Goal: Task Accomplishment & Management: Complete application form

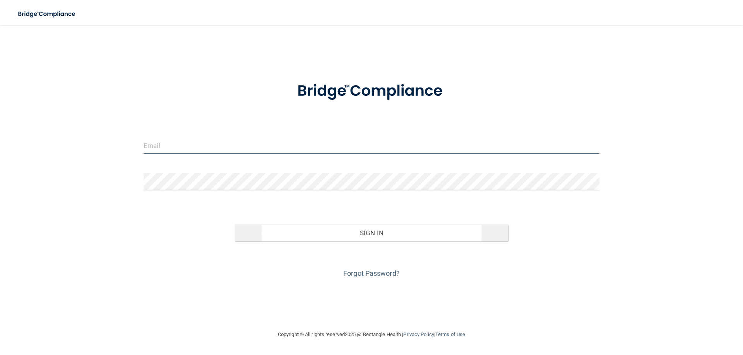
type input "[EMAIL_ADDRESS][DOMAIN_NAME]"
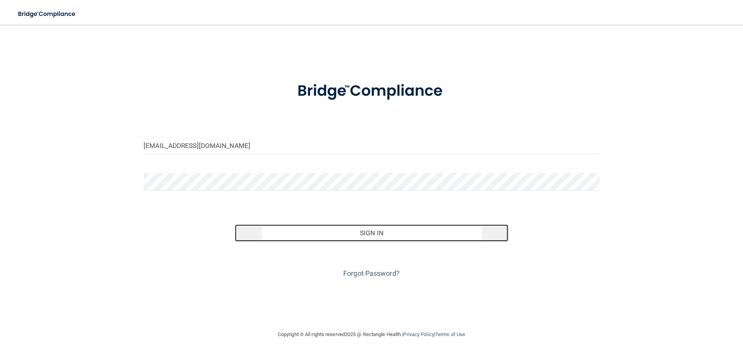
click at [341, 233] on button "Sign In" at bounding box center [371, 233] width 273 height 17
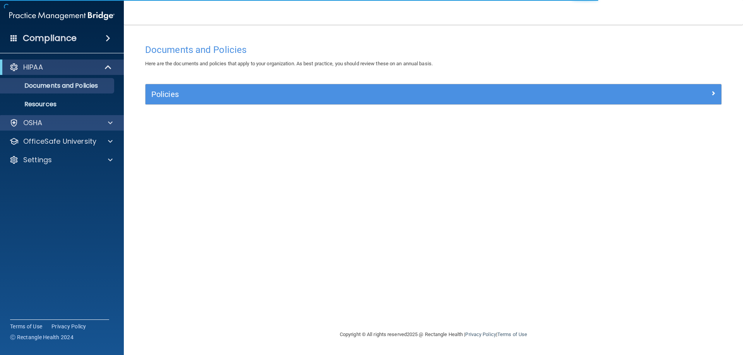
click at [35, 117] on div "OSHA" at bounding box center [62, 122] width 124 height 15
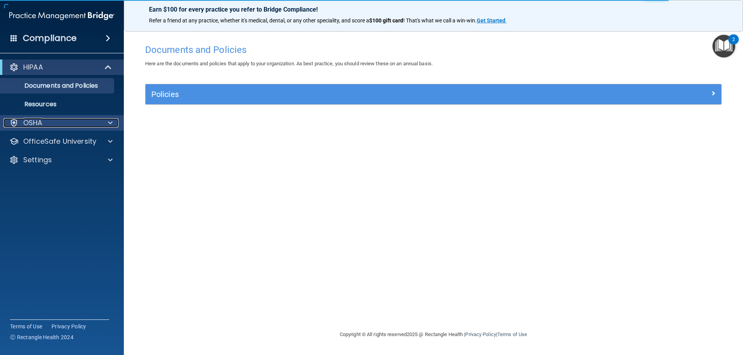
click at [107, 122] on div at bounding box center [108, 122] width 19 height 9
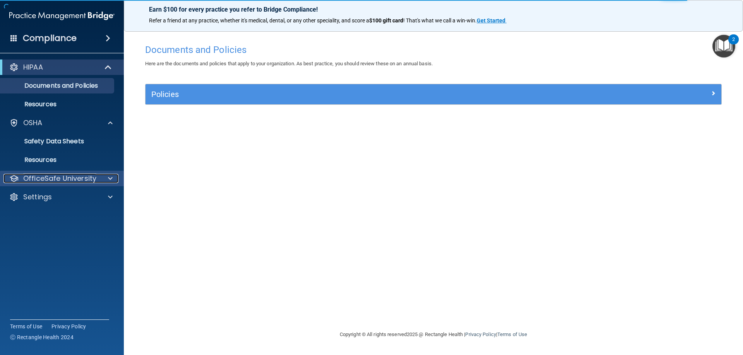
click at [110, 178] on span at bounding box center [110, 178] width 5 height 9
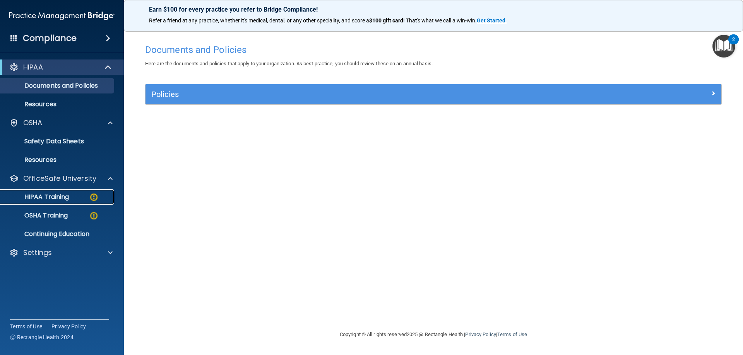
click at [69, 197] on p "HIPAA Training" at bounding box center [37, 197] width 64 height 8
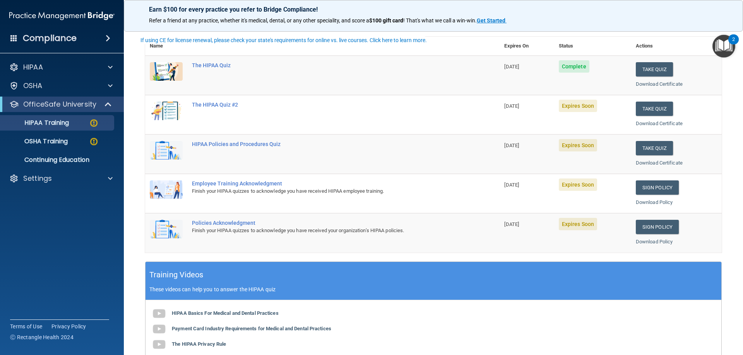
scroll to position [39, 0]
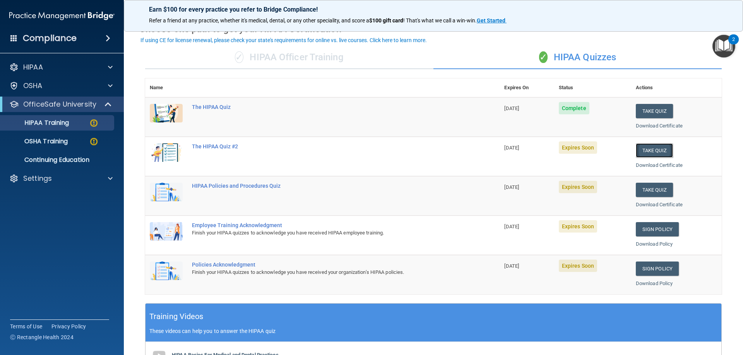
click at [643, 152] on button "Take Quiz" at bounding box center [653, 150] width 37 height 14
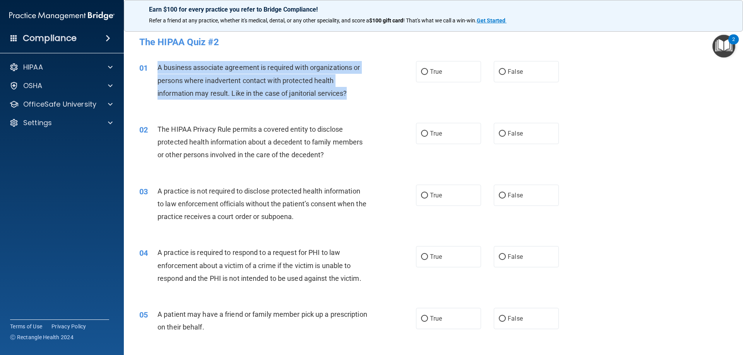
drag, startPoint x: 157, startPoint y: 67, endPoint x: 367, endPoint y: 92, distance: 211.6
click at [367, 92] on div "A business associate agreement is required with organizations or persons where …" at bounding box center [265, 80] width 216 height 39
copy span "A business associate agreement is required with organizations or persons where …"
click at [424, 70] on input "True" at bounding box center [424, 72] width 7 height 6
radio input "true"
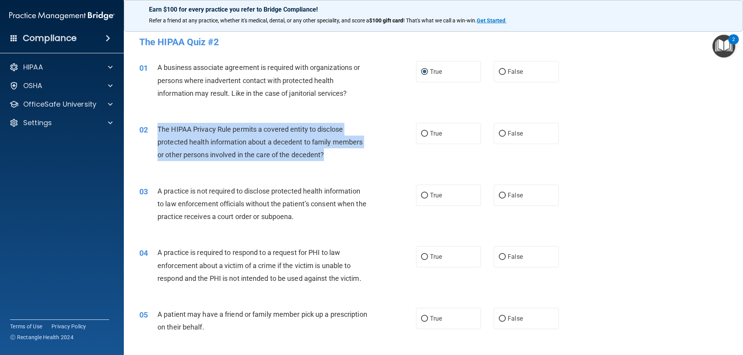
drag, startPoint x: 381, startPoint y: 162, endPoint x: 155, endPoint y: 126, distance: 228.7
click at [155, 126] on div "02 The HIPAA Privacy Rule permits a covered entity to disclose protected health…" at bounding box center [278, 144] width 300 height 43
copy div "The HIPAA Privacy Rule permits a covered entity to disclose protected health in…"
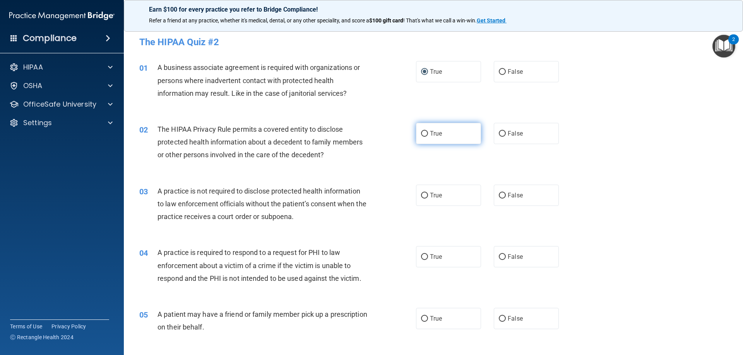
click at [434, 131] on span "True" at bounding box center [436, 133] width 12 height 7
click at [428, 131] on input "True" at bounding box center [424, 134] width 7 height 6
radio input "true"
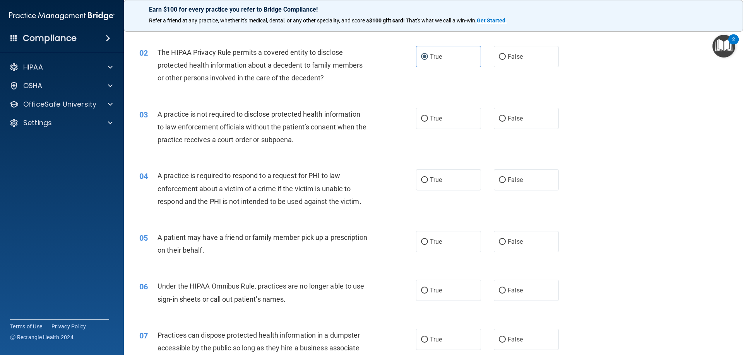
scroll to position [77, 0]
click at [499, 116] on input "False" at bounding box center [502, 119] width 7 height 6
radio input "true"
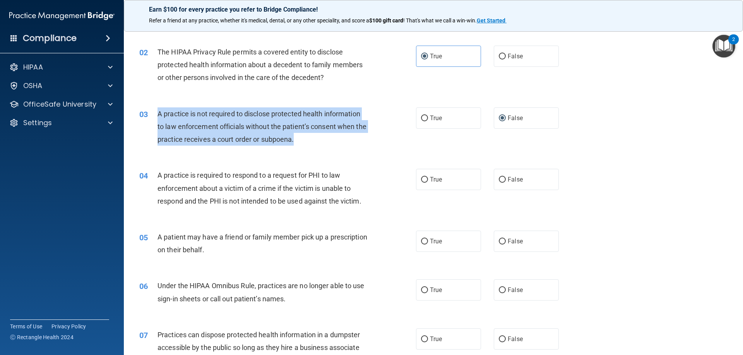
drag, startPoint x: 340, startPoint y: 146, endPoint x: 157, endPoint y: 112, distance: 186.8
click at [157, 112] on div "03 A practice is not required to disclose protected health information to law e…" at bounding box center [278, 129] width 300 height 43
copy div "A practice is not required to disclose protected health information to law enfo…"
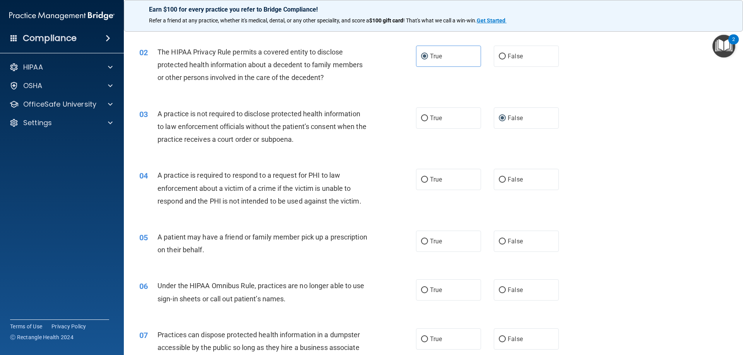
click at [336, 222] on div "05 A patient may have a friend or family member pick up a prescription on their…" at bounding box center [432, 245] width 599 height 49
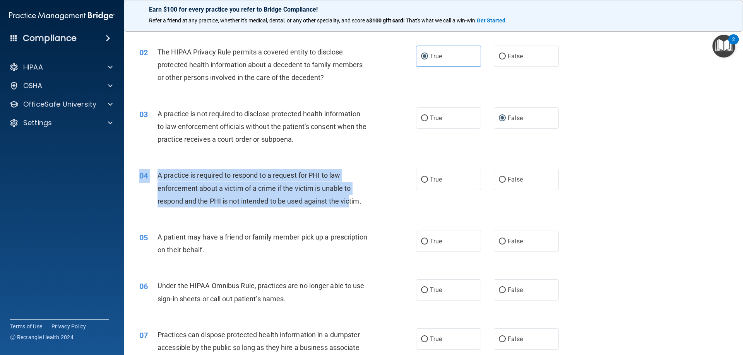
drag, startPoint x: 150, startPoint y: 167, endPoint x: 354, endPoint y: 203, distance: 206.8
click at [354, 203] on div "04 A practice is required to respond to a request for PHI to law enforcement ab…" at bounding box center [432, 190] width 599 height 62
click at [357, 202] on span "A practice is required to respond to a request for PHI to law enforcement about…" at bounding box center [259, 188] width 204 height 34
drag, startPoint x: 372, startPoint y: 207, endPoint x: 155, endPoint y: 172, distance: 219.8
click at [155, 172] on div "04 A practice is required to respond to a request for PHI to law enforcement ab…" at bounding box center [278, 190] width 300 height 43
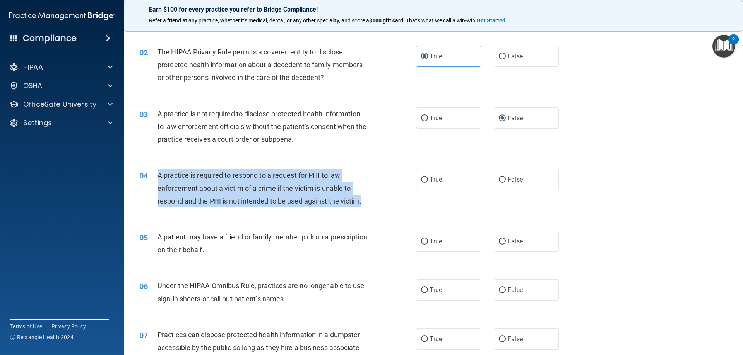
copy div "A practice is required to respond to a request for PHI to law enforcement about…"
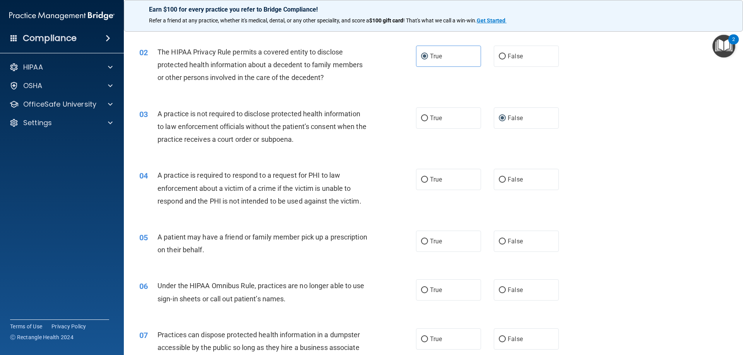
drag, startPoint x: 501, startPoint y: 176, endPoint x: 420, endPoint y: 215, distance: 89.8
click at [501, 176] on label "False" at bounding box center [526, 179] width 65 height 21
click at [501, 177] on input "False" at bounding box center [502, 180] width 7 height 6
radio input "true"
click at [431, 172] on label "True" at bounding box center [448, 179] width 65 height 21
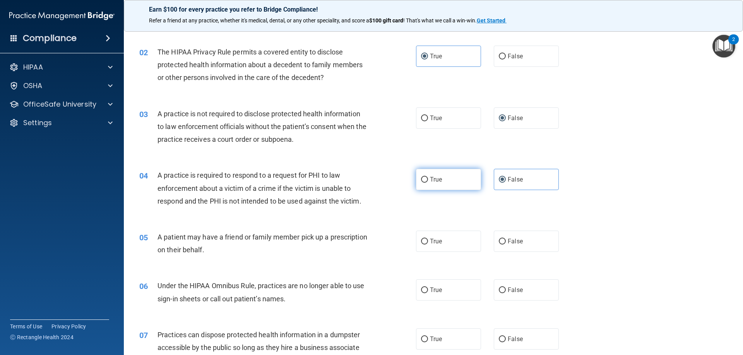
click at [428, 177] on input "True" at bounding box center [424, 180] width 7 height 6
radio input "true"
click at [521, 179] on label "False" at bounding box center [526, 179] width 65 height 21
click at [506, 179] on input "False" at bounding box center [502, 180] width 7 height 6
radio input "true"
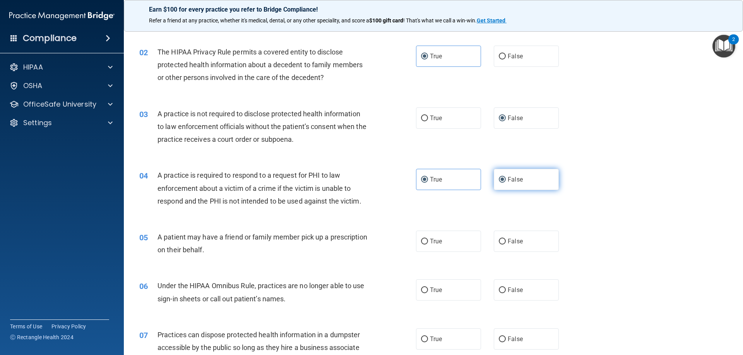
radio input "false"
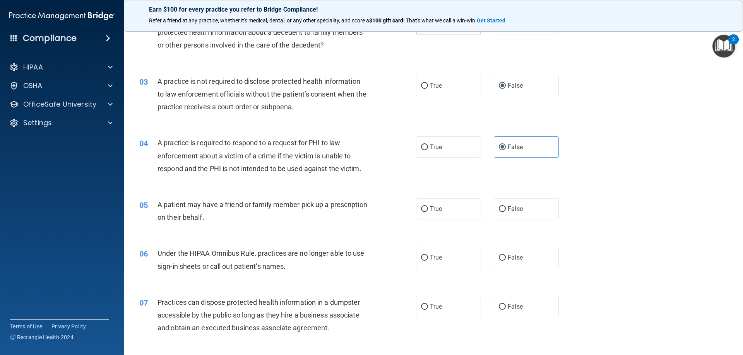
scroll to position [155, 0]
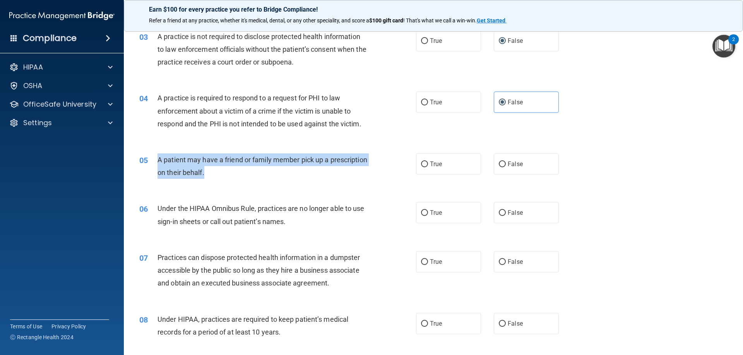
drag, startPoint x: 158, startPoint y: 157, endPoint x: 247, endPoint y: 174, distance: 90.9
click at [247, 174] on div "A patient may have a friend or family member pick up a prescription on their be…" at bounding box center [265, 167] width 216 height 26
copy span "A patient may have a friend or family member pick up a prescription on their be…"
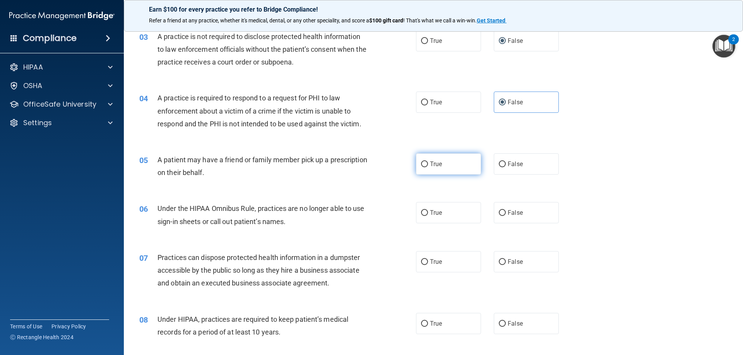
click at [442, 164] on label "True" at bounding box center [448, 164] width 65 height 21
click at [428, 164] on input "True" at bounding box center [424, 165] width 7 height 6
radio input "true"
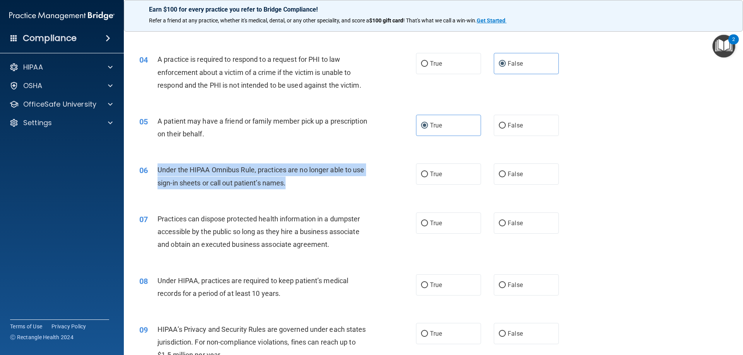
drag, startPoint x: 286, startPoint y: 181, endPoint x: 155, endPoint y: 171, distance: 130.8
click at [155, 171] on div "06 Under the HIPAA Omnibus Rule, practices are no longer able to use sign-in sh…" at bounding box center [278, 178] width 300 height 29
click at [262, 170] on span "Under the HIPAA Omnibus Rule, practices are no longer able to use sign-in sheet…" at bounding box center [260, 176] width 207 height 21
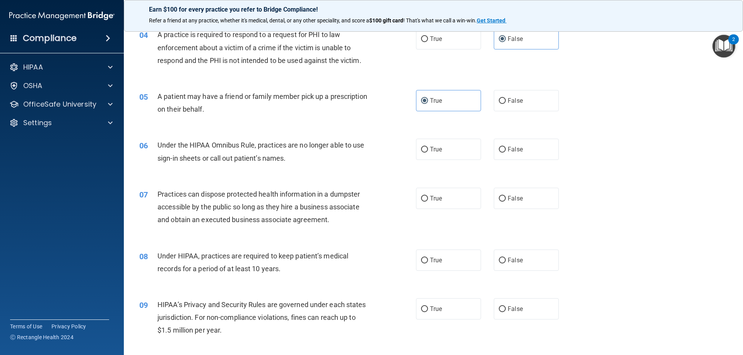
scroll to position [232, 0]
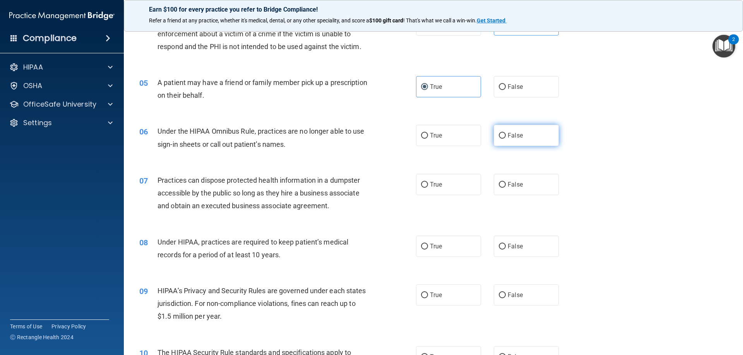
click at [503, 131] on label "False" at bounding box center [526, 135] width 65 height 21
click at [503, 133] on input "False" at bounding box center [502, 136] width 7 height 6
radio input "true"
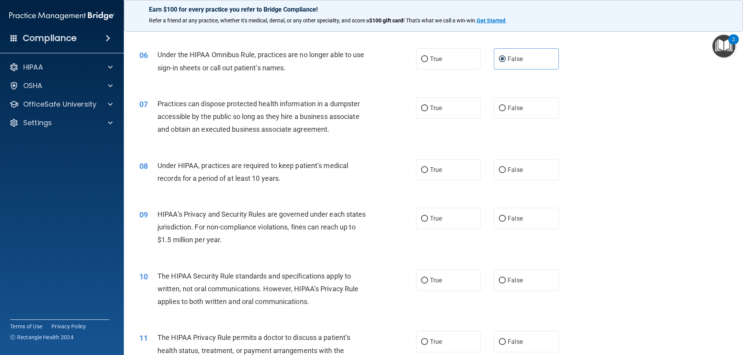
scroll to position [309, 0]
click at [504, 111] on label "False" at bounding box center [526, 107] width 65 height 21
click at [504, 111] on input "False" at bounding box center [502, 108] width 7 height 6
radio input "true"
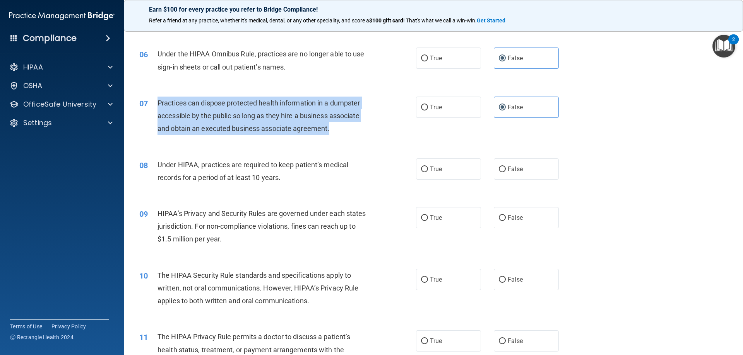
drag, startPoint x: 334, startPoint y: 132, endPoint x: 157, endPoint y: 103, distance: 179.1
click at [157, 103] on div "Practices can dispose protected health information in a dumpster accessible by …" at bounding box center [265, 116] width 216 height 39
copy span "Practices can dispose protected health information in a dumpster accessible by …"
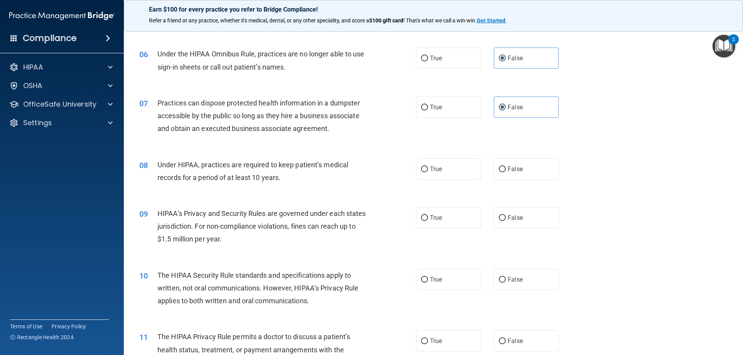
click at [354, 193] on div "08 Under HIPAA, practices are required to keep patient’s medical records for a …" at bounding box center [432, 173] width 599 height 49
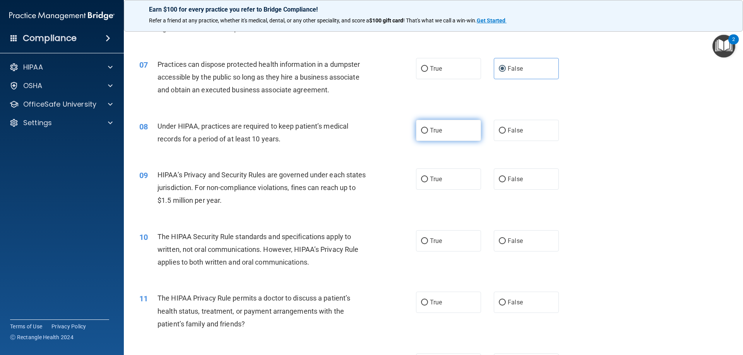
click at [432, 133] on span "True" at bounding box center [436, 130] width 12 height 7
click at [428, 133] on input "True" at bounding box center [424, 131] width 7 height 6
radio input "true"
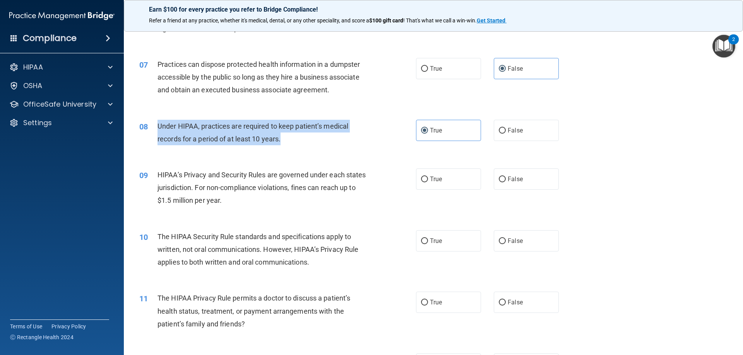
drag, startPoint x: 298, startPoint y: 138, endPoint x: 161, endPoint y: 131, distance: 136.7
click at [154, 127] on div "08 Under HIPAA, practices are required to keep patient’s medical records for a …" at bounding box center [278, 134] width 300 height 29
copy div "Under HIPAA, practices are required to keep patient’s medical records for a per…"
click at [233, 142] on span "Under HIPAA, practices are required to keep patient’s medical records for a per…" at bounding box center [252, 132] width 191 height 21
click at [499, 129] on input "False" at bounding box center [502, 131] width 7 height 6
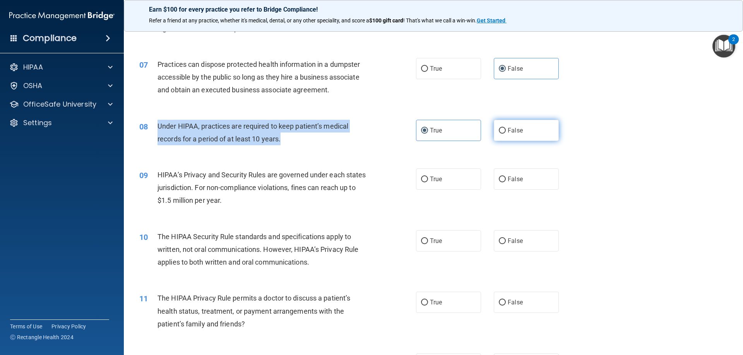
radio input "true"
radio input "false"
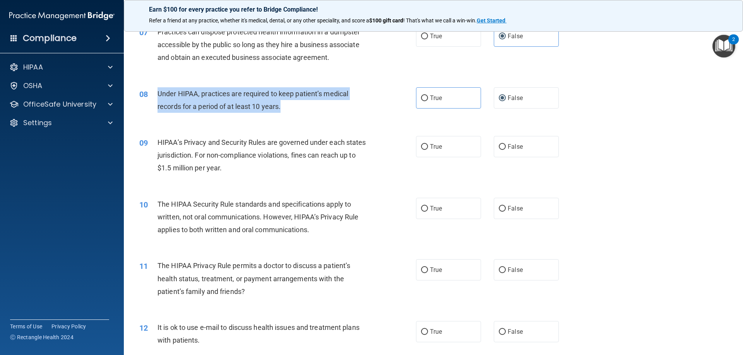
scroll to position [425, 0]
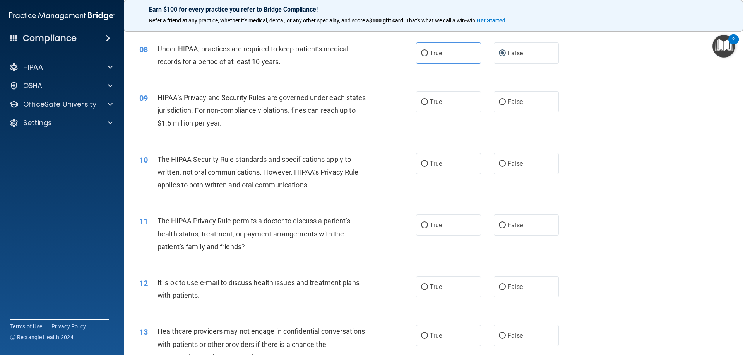
click at [287, 146] on div "10 The HIPAA Security Rule standards and specifications apply to written, not o…" at bounding box center [432, 174] width 599 height 62
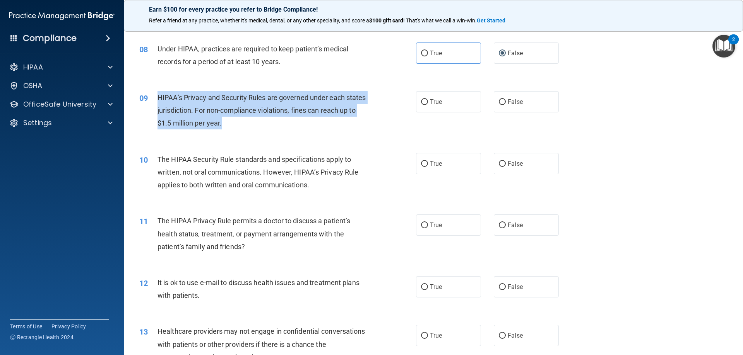
drag, startPoint x: 247, startPoint y: 122, endPoint x: 173, endPoint y: 107, distance: 75.7
click at [159, 99] on div "HIPAA’s Privacy and Security Rules are governed under each states jurisdiction.…" at bounding box center [265, 110] width 216 height 39
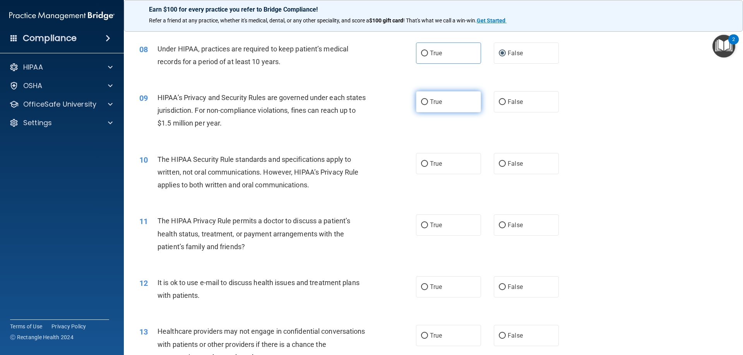
click at [426, 104] on label "True" at bounding box center [448, 101] width 65 height 21
click at [426, 104] on input "True" at bounding box center [424, 102] width 7 height 6
radio input "true"
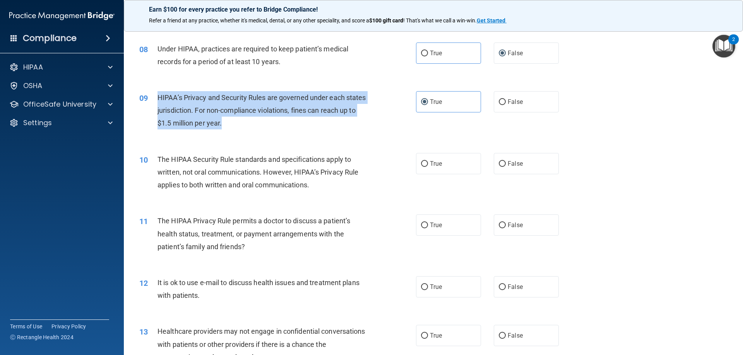
drag, startPoint x: 267, startPoint y: 122, endPoint x: 155, endPoint y: 99, distance: 113.9
click at [155, 99] on div "09 HIPAA’s Privacy and Security Rules are governed under each states jurisdicti…" at bounding box center [278, 112] width 300 height 43
copy div "HIPAA’s Privacy and Security Rules are governed under each states jurisdiction.…"
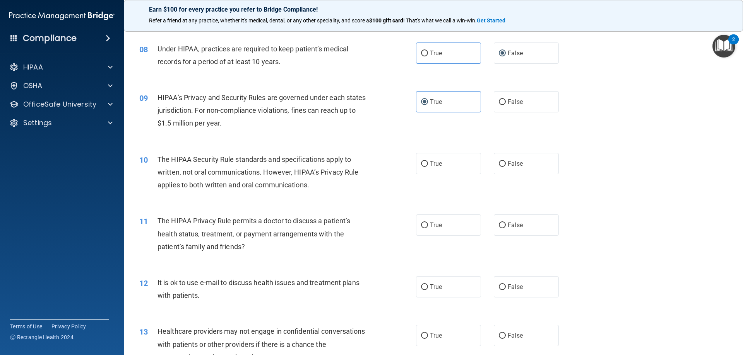
click at [364, 222] on div "The HIPAA Privacy Rule permits a doctor to discuss a patient’s health status, t…" at bounding box center [265, 234] width 216 height 39
click at [140, 187] on div "10 The HIPAA Security Rule standards and specifications apply to written, not o…" at bounding box center [278, 174] width 300 height 43
click at [518, 99] on span "False" at bounding box center [514, 101] width 15 height 7
click at [506, 99] on input "False" at bounding box center [502, 102] width 7 height 6
radio input "true"
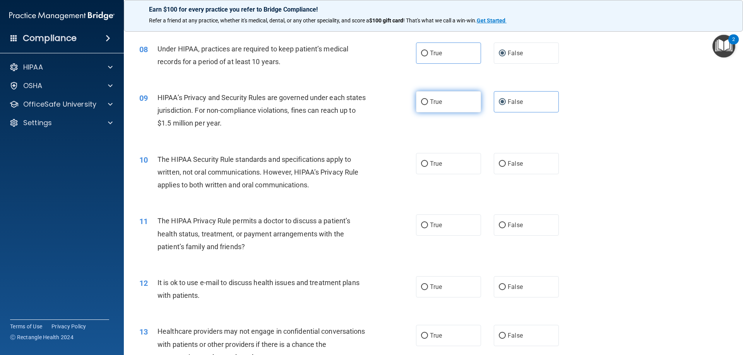
click at [453, 101] on label "True" at bounding box center [448, 101] width 65 height 21
click at [428, 101] on input "True" at bounding box center [424, 102] width 7 height 6
radio input "true"
radio input "false"
click at [342, 176] on span "The HIPAA Security Rule standards and specifications apply to written, not oral…" at bounding box center [257, 172] width 201 height 34
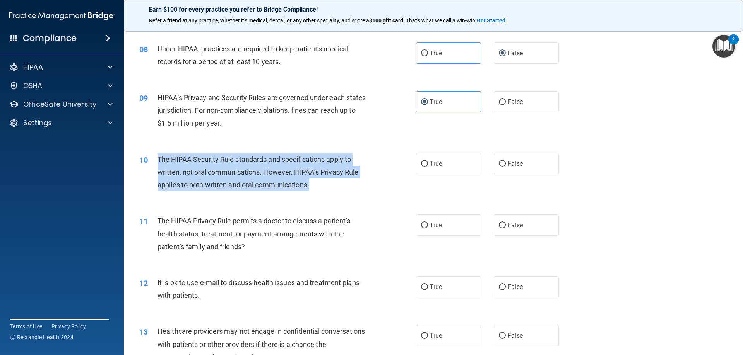
drag, startPoint x: 317, startPoint y: 186, endPoint x: 156, endPoint y: 159, distance: 163.1
click at [156, 159] on div "10 The HIPAA Security Rule standards and specifications apply to written, not o…" at bounding box center [278, 174] width 300 height 43
copy div "The HIPAA Security Rule standards and specifications apply to written, not oral…"
click at [353, 190] on div "The HIPAA Security Rule standards and specifications apply to written, not oral…" at bounding box center [265, 172] width 216 height 39
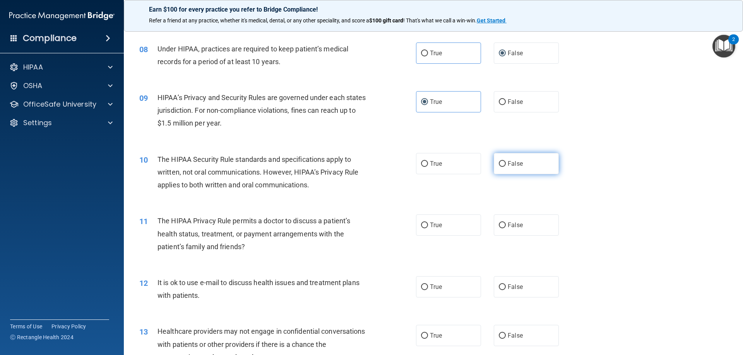
click at [505, 157] on label "False" at bounding box center [526, 163] width 65 height 21
click at [505, 161] on input "False" at bounding box center [502, 164] width 7 height 6
radio input "true"
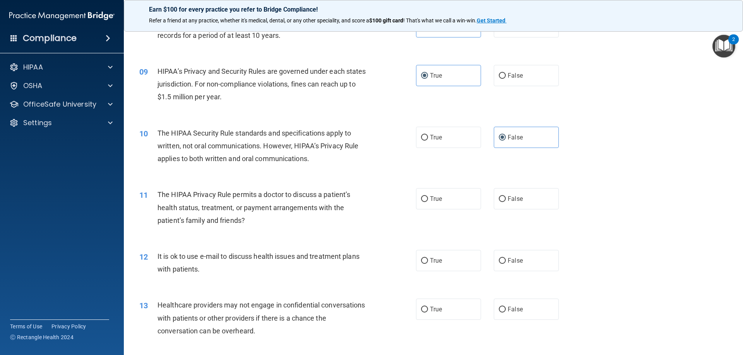
scroll to position [503, 0]
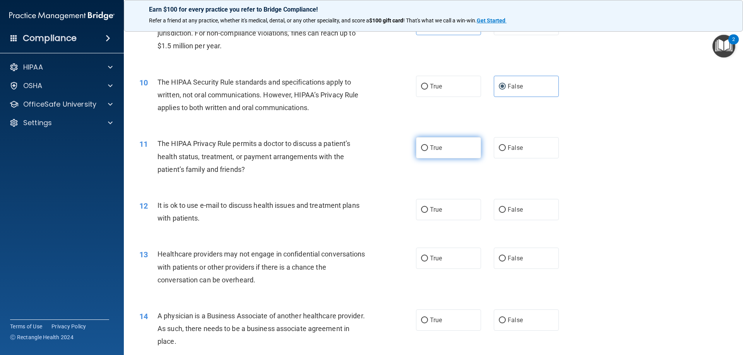
click at [432, 144] on label "True" at bounding box center [448, 147] width 65 height 21
click at [428, 145] on input "True" at bounding box center [424, 148] width 7 height 6
radio input "true"
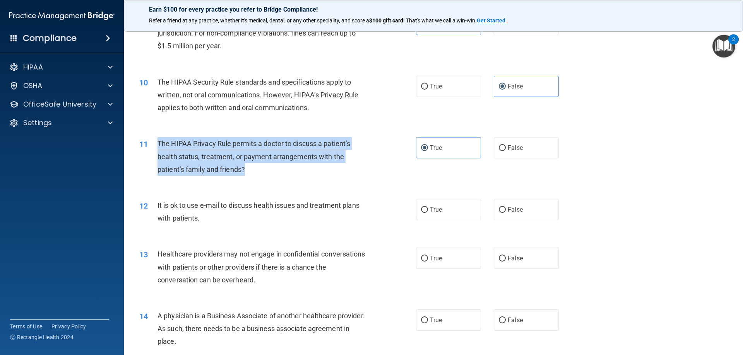
drag, startPoint x: 246, startPoint y: 178, endPoint x: 153, endPoint y: 139, distance: 101.3
click at [153, 139] on div "11 The HIPAA Privacy Rule permits a doctor to discuss a patient’s health status…" at bounding box center [278, 158] width 300 height 43
copy div "The HIPAA Privacy Rule permits a doctor to discuss a patient’s health status, t…"
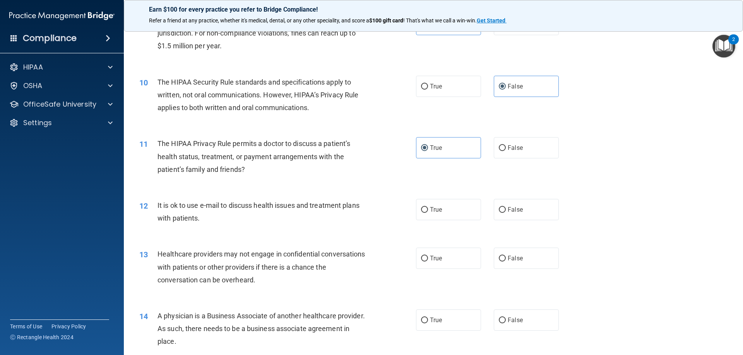
click at [365, 208] on div "It is ok to use e-mail to discuss health issues and treatment plans with patien…" at bounding box center [265, 212] width 216 height 26
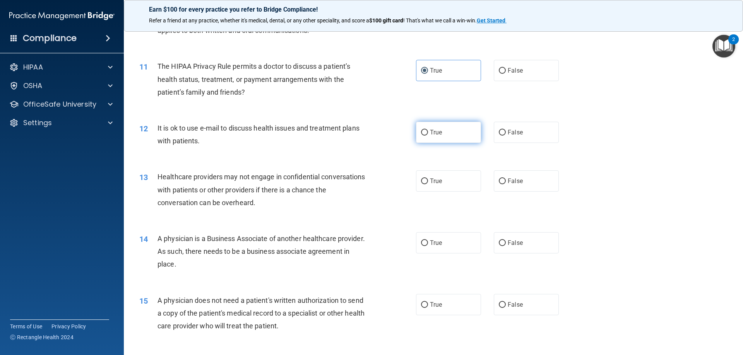
click at [441, 129] on label "True" at bounding box center [448, 132] width 65 height 21
click at [428, 130] on input "True" at bounding box center [424, 133] width 7 height 6
radio input "true"
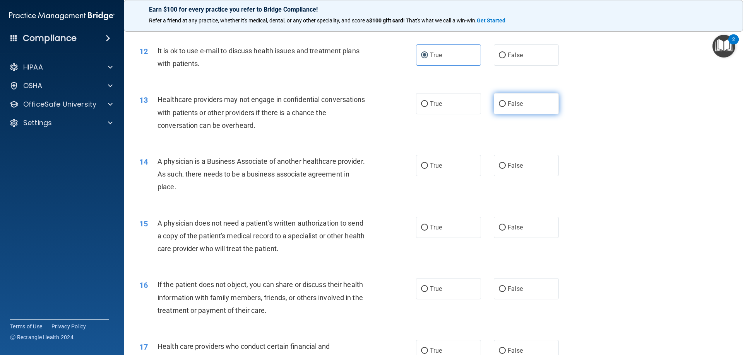
click at [502, 103] on label "False" at bounding box center [526, 103] width 65 height 21
click at [502, 103] on input "False" at bounding box center [502, 104] width 7 height 6
radio input "true"
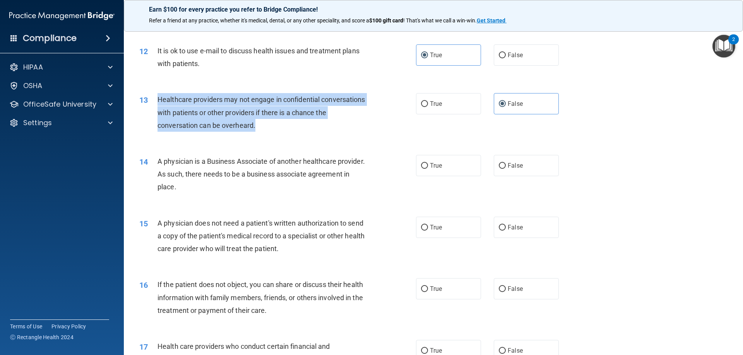
drag, startPoint x: 276, startPoint y: 125, endPoint x: 159, endPoint y: 98, distance: 120.7
click at [159, 98] on div "Healthcare providers may not engage in confidential conversations with patients…" at bounding box center [265, 112] width 216 height 39
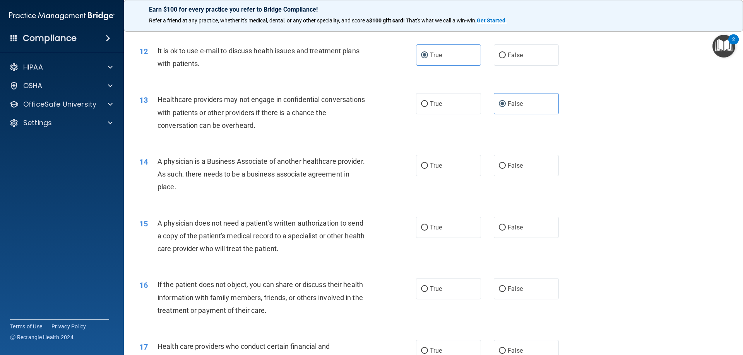
click at [383, 184] on div "14 A physician is a Business Associate of another healthcare provider. As such,…" at bounding box center [278, 176] width 300 height 43
drag, startPoint x: 206, startPoint y: 187, endPoint x: 153, endPoint y: 160, distance: 60.0
click at [153, 160] on div "14 A physician is a Business Associate of another healthcare provider. As such,…" at bounding box center [278, 176] width 300 height 43
click at [434, 167] on span "True" at bounding box center [436, 165] width 12 height 7
click at [428, 167] on input "True" at bounding box center [424, 166] width 7 height 6
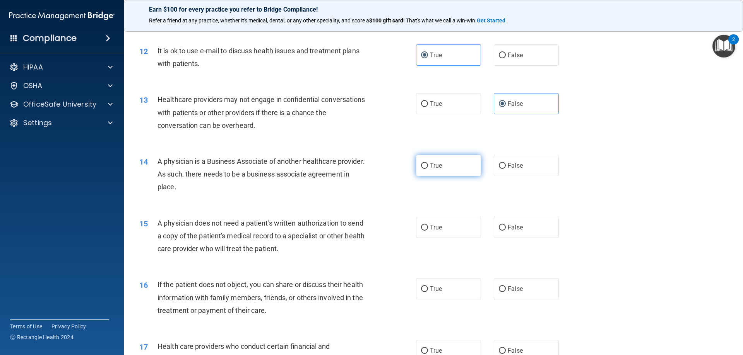
radio input "true"
click at [365, 238] on div "A physician does not need a patient's written authorization to send a copy of t…" at bounding box center [265, 236] width 216 height 39
click at [317, 254] on div "A physician does not need a patient's written authorization to send a copy of t…" at bounding box center [265, 236] width 216 height 39
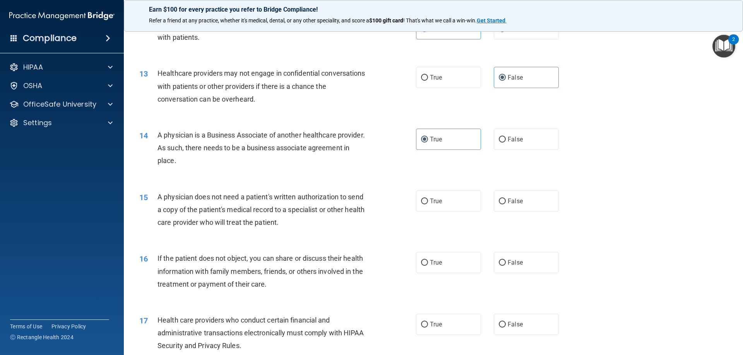
scroll to position [735, 0]
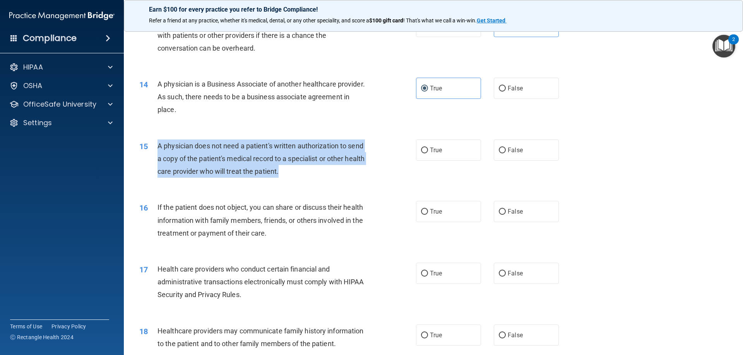
drag, startPoint x: 305, startPoint y: 174, endPoint x: 155, endPoint y: 148, distance: 152.3
click at [155, 148] on div "15 A physician does not need a patient's written authorization to send a copy o…" at bounding box center [278, 161] width 300 height 43
click at [500, 150] on input "False" at bounding box center [502, 151] width 7 height 6
radio input "true"
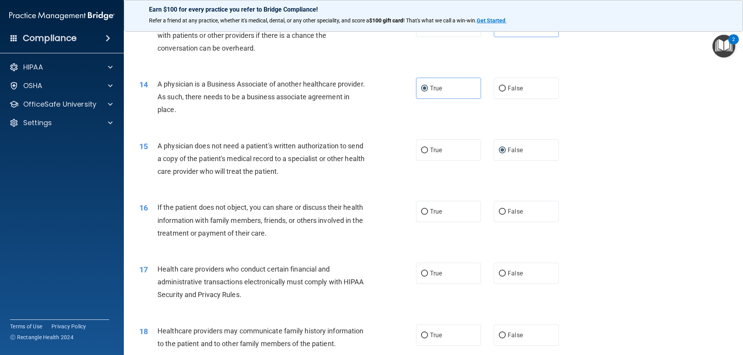
click at [261, 239] on div "If the patient does not object, you can share or discuss their health informati…" at bounding box center [265, 220] width 216 height 39
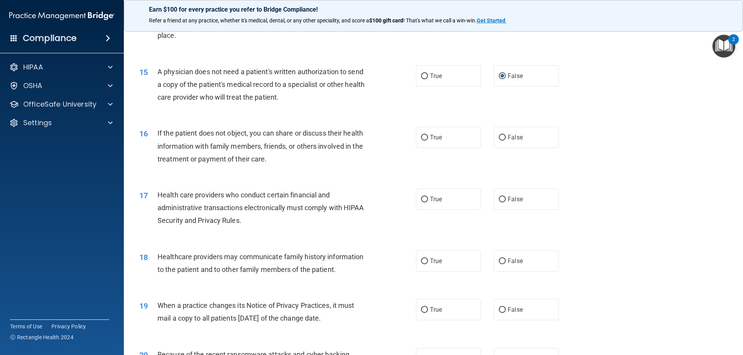
scroll to position [812, 0]
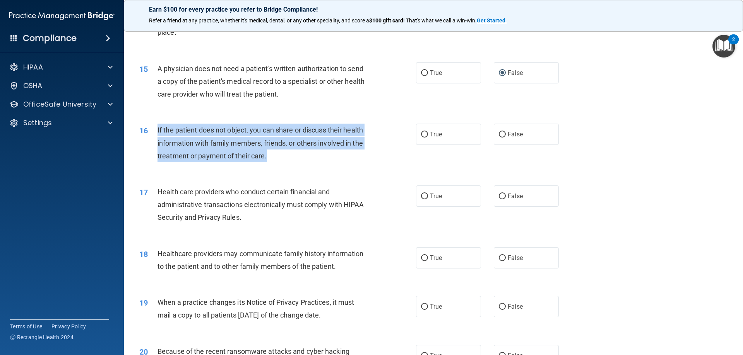
drag, startPoint x: 156, startPoint y: 129, endPoint x: 297, endPoint y: 160, distance: 144.2
click at [296, 160] on div "16 If the patient does not object, you can share or discuss their health inform…" at bounding box center [278, 145] width 300 height 43
click at [297, 160] on div "If the patient does not object, you can share or discuss their health informati…" at bounding box center [265, 143] width 216 height 39
drag, startPoint x: 277, startPoint y: 164, endPoint x: 172, endPoint y: 136, distance: 108.0
click at [147, 132] on div "16 If the patient does not object, you can share or discuss their health inform…" at bounding box center [278, 145] width 300 height 43
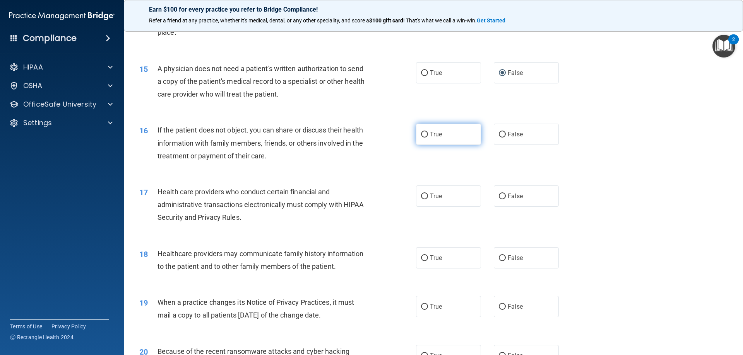
click at [435, 131] on span "True" at bounding box center [436, 134] width 12 height 7
click at [428, 132] on input "True" at bounding box center [424, 135] width 7 height 6
radio input "true"
click at [504, 196] on label "False" at bounding box center [526, 196] width 65 height 21
click at [504, 196] on input "False" at bounding box center [502, 197] width 7 height 6
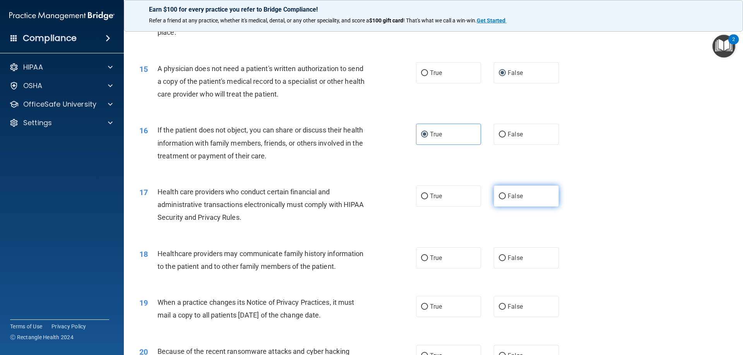
radio input "true"
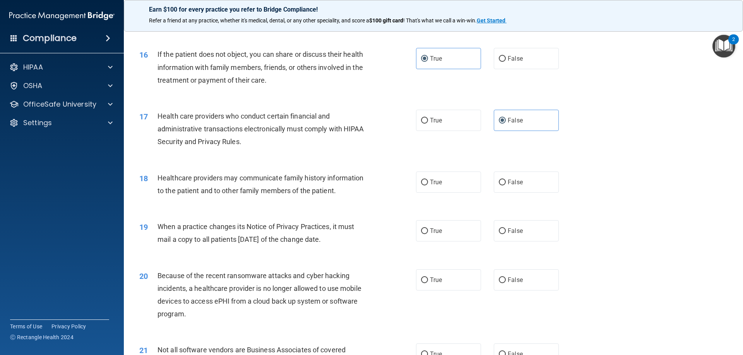
scroll to position [890, 0]
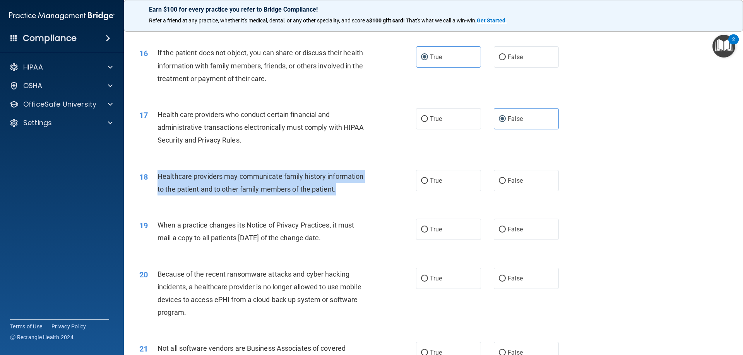
drag, startPoint x: 350, startPoint y: 190, endPoint x: 157, endPoint y: 175, distance: 193.6
click at [157, 175] on div "Healthcare providers may communicate family history information to the patient …" at bounding box center [265, 183] width 216 height 26
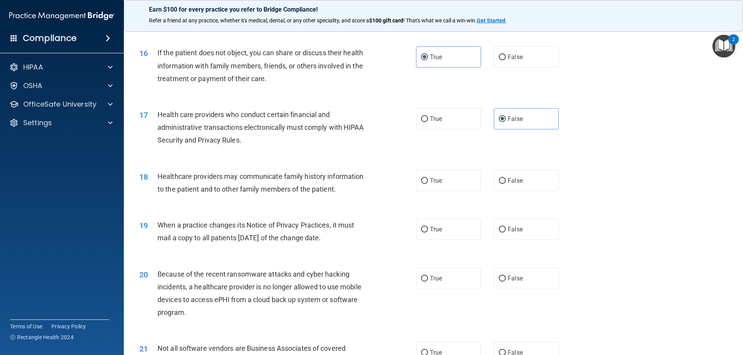
drag, startPoint x: 200, startPoint y: 186, endPoint x: 236, endPoint y: 145, distance: 54.8
click at [236, 145] on div "Health care providers who conduct certain financial and administrative transact…" at bounding box center [265, 127] width 216 height 39
click at [502, 51] on label "False" at bounding box center [526, 56] width 65 height 21
click at [502, 55] on input "False" at bounding box center [502, 58] width 7 height 6
radio input "true"
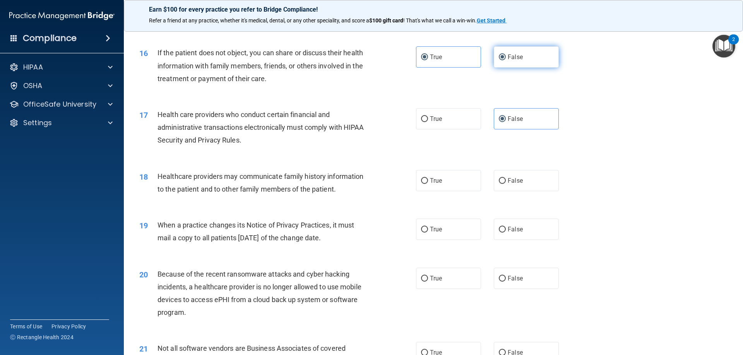
radio input "false"
click at [313, 145] on div "Health care providers who conduct certain financial and administrative transact…" at bounding box center [265, 127] width 216 height 39
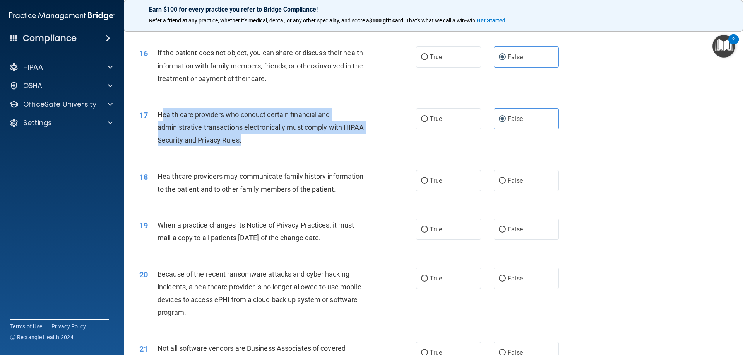
drag, startPoint x: 160, startPoint y: 113, endPoint x: 265, endPoint y: 142, distance: 109.3
click at [265, 142] on div "Health care providers who conduct certain financial and administrative transact…" at bounding box center [265, 127] width 216 height 39
drag, startPoint x: 261, startPoint y: 142, endPoint x: 165, endPoint y: 116, distance: 100.3
click at [157, 114] on div "Health care providers who conduct certain financial and administrative transact…" at bounding box center [265, 127] width 216 height 39
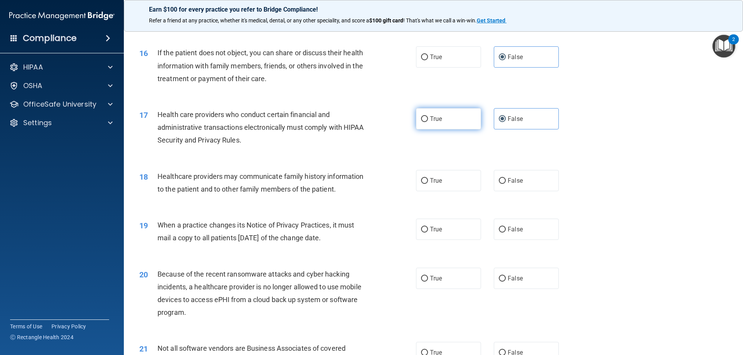
click at [437, 113] on label "True" at bounding box center [448, 118] width 65 height 21
click at [428, 116] on input "True" at bounding box center [424, 119] width 7 height 6
radio input "true"
radio input "false"
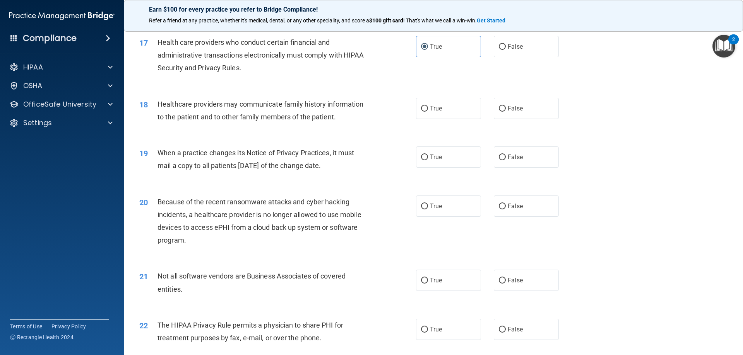
scroll to position [967, 0]
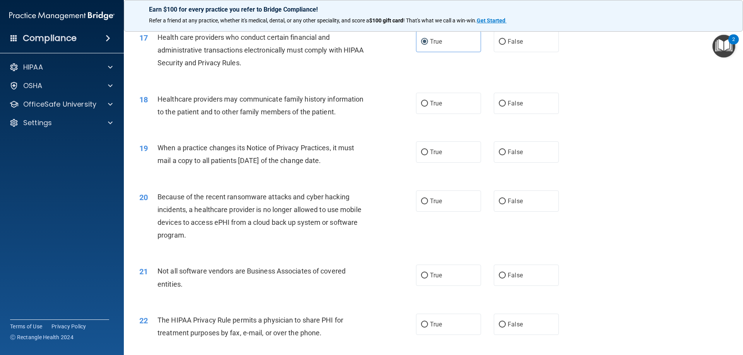
click at [185, 113] on span "Healthcare providers may communicate family history information to the patient …" at bounding box center [260, 105] width 206 height 21
click at [433, 106] on span "True" at bounding box center [436, 103] width 12 height 7
click at [428, 106] on input "True" at bounding box center [424, 104] width 7 height 6
radio input "true"
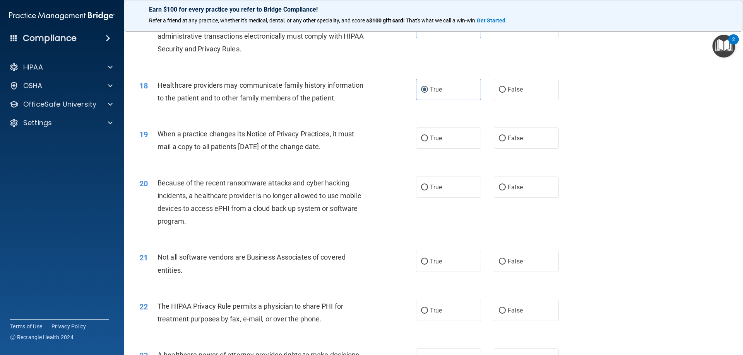
scroll to position [1006, 0]
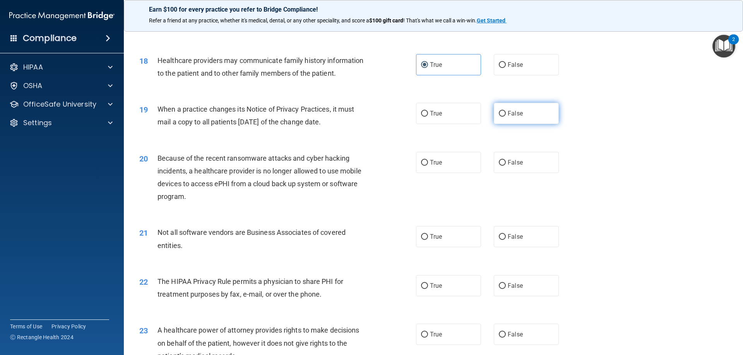
click at [516, 112] on span "False" at bounding box center [514, 113] width 15 height 7
click at [506, 112] on input "False" at bounding box center [502, 114] width 7 height 6
radio input "true"
drag, startPoint x: 346, startPoint y: 121, endPoint x: 169, endPoint y: 101, distance: 178.4
click at [169, 101] on div "19 When a practice changes its Notice of Privacy Practices, it must mail a copy…" at bounding box center [432, 117] width 599 height 49
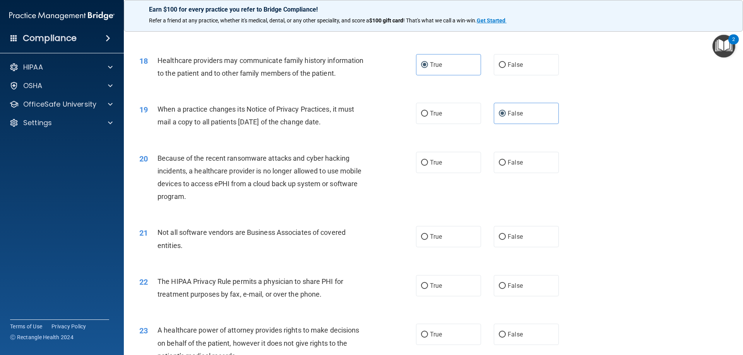
click at [324, 209] on div "20 Because of the recent ransomware attacks and cyber hacking incidents, a heal…" at bounding box center [432, 179] width 599 height 75
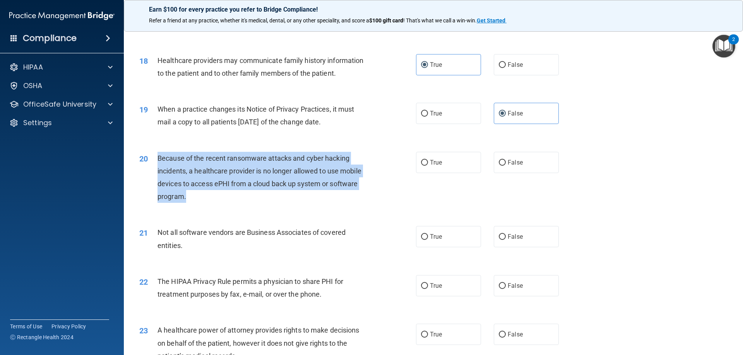
drag, startPoint x: 159, startPoint y: 157, endPoint x: 215, endPoint y: 204, distance: 72.5
click at [215, 204] on div "20 Because of the recent ransomware attacks and cyber hacking incidents, a heal…" at bounding box center [278, 179] width 300 height 55
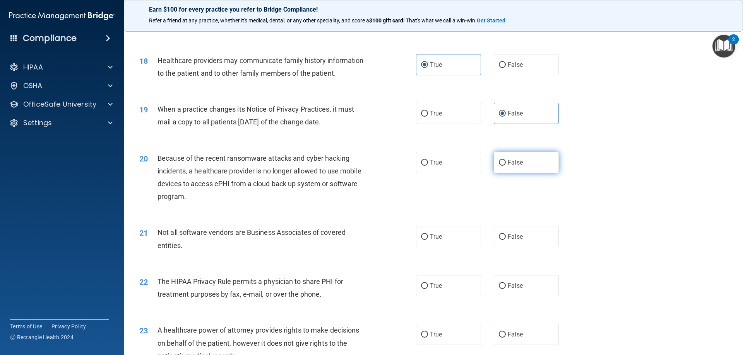
click at [511, 161] on span "False" at bounding box center [514, 162] width 15 height 7
click at [506, 161] on input "False" at bounding box center [502, 163] width 7 height 6
radio input "true"
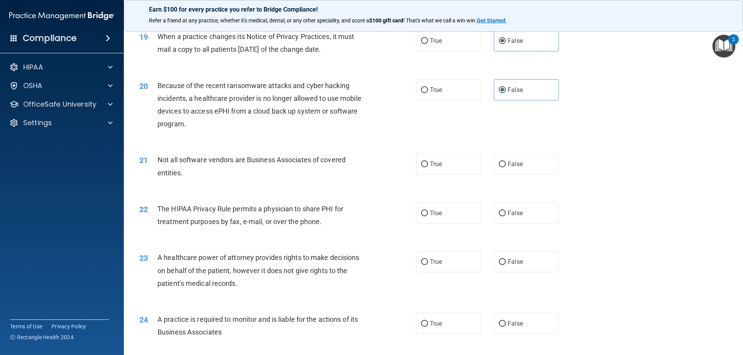
scroll to position [1083, 0]
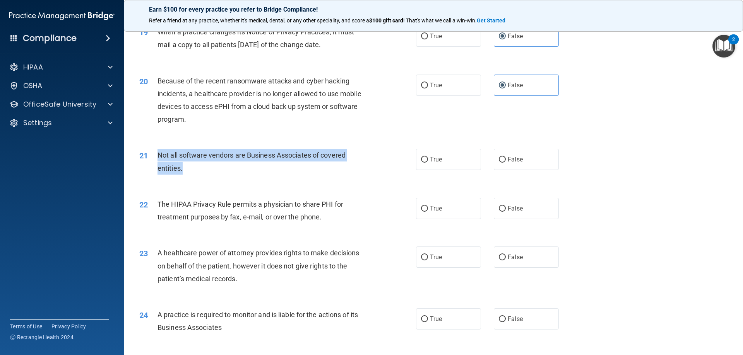
drag, startPoint x: 157, startPoint y: 154, endPoint x: 174, endPoint y: 166, distance: 20.7
click at [187, 167] on div "Not all software vendors are Business Associates of covered entities." at bounding box center [265, 162] width 216 height 26
click at [267, 231] on div "22 The HIPAA Privacy Rule permits a physician to share PHI for treatment purpos…" at bounding box center [432, 212] width 599 height 49
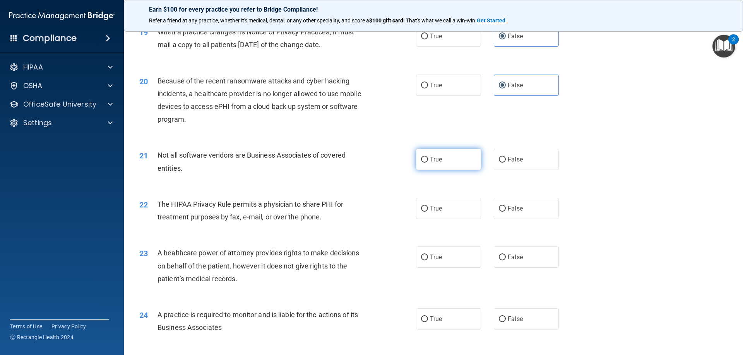
click at [430, 160] on span "True" at bounding box center [436, 159] width 12 height 7
click at [428, 160] on input "True" at bounding box center [424, 160] width 7 height 6
radio input "true"
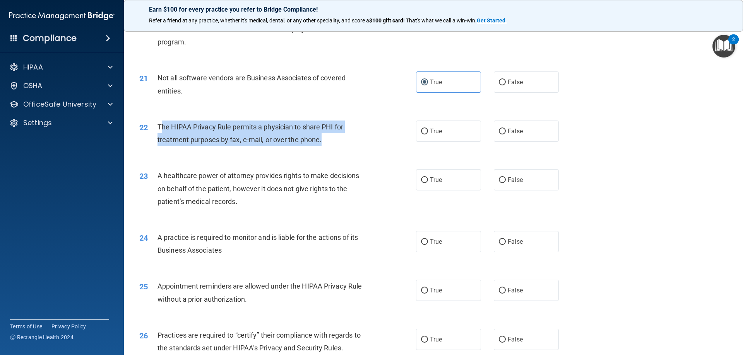
drag, startPoint x: 160, startPoint y: 126, endPoint x: 337, endPoint y: 148, distance: 178.5
click at [337, 148] on div "22 The HIPAA Privacy Rule permits a physician to share PHI for treatment purpos…" at bounding box center [278, 135] width 300 height 29
click at [343, 150] on div "22 The HIPAA Privacy Rule permits a physician to share PHI for treatment purpos…" at bounding box center [278, 135] width 300 height 29
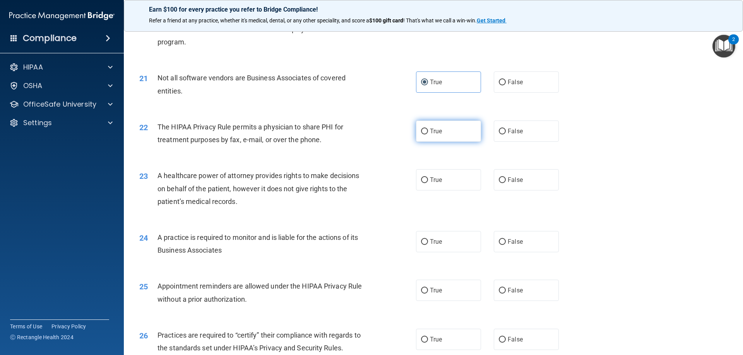
click at [422, 129] on input "True" at bounding box center [424, 132] width 7 height 6
radio input "true"
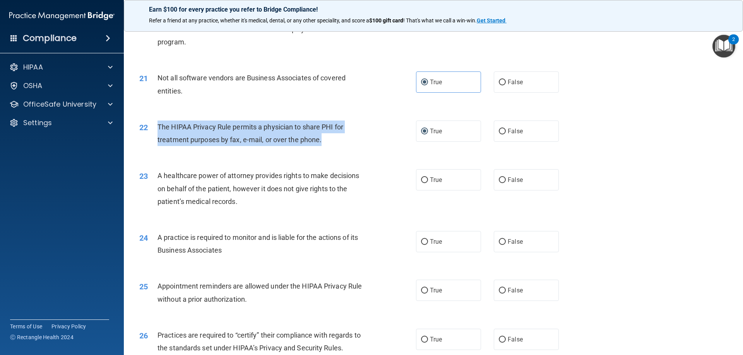
drag, startPoint x: 306, startPoint y: 142, endPoint x: 148, endPoint y: 128, distance: 158.0
click at [148, 128] on div "22 The HIPAA Privacy Rule permits a physician to share PHI for treatment purpos…" at bounding box center [278, 135] width 300 height 29
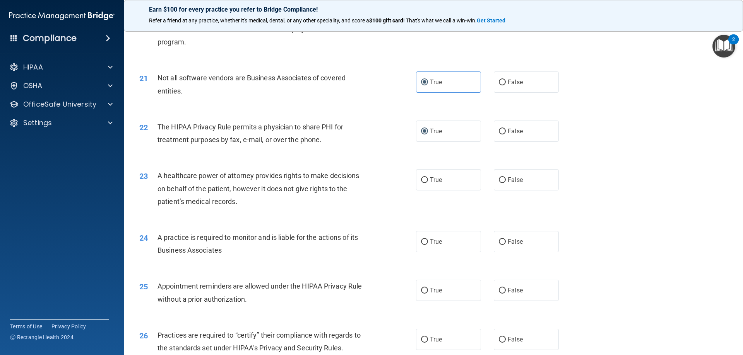
click at [387, 217] on div "23 A healthcare power of attorney provides rights to make decisions on behalf o…" at bounding box center [432, 191] width 599 height 62
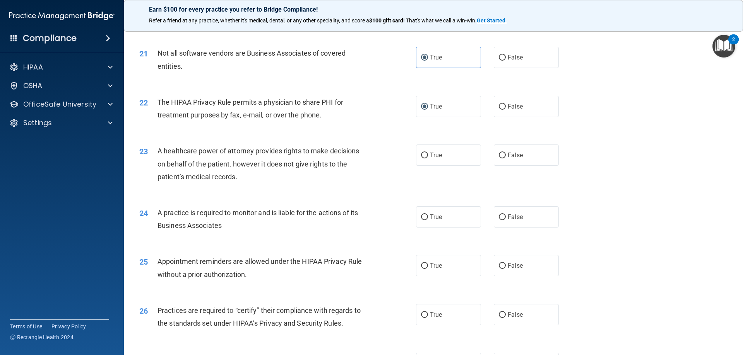
scroll to position [1199, 0]
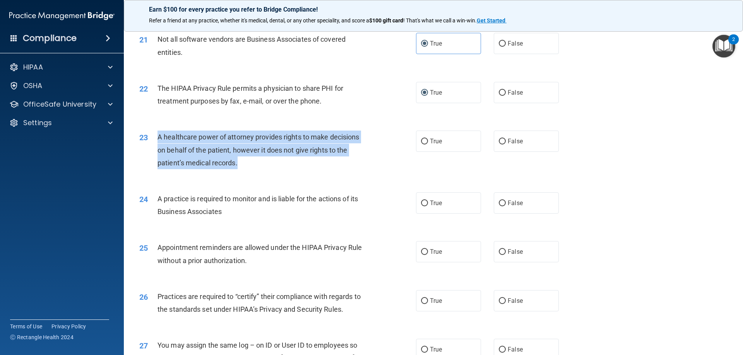
drag, startPoint x: 157, startPoint y: 133, endPoint x: 265, endPoint y: 161, distance: 111.6
click at [265, 161] on div "A healthcare power of attorney provides rights to make decisions on behalf of t…" at bounding box center [265, 150] width 216 height 39
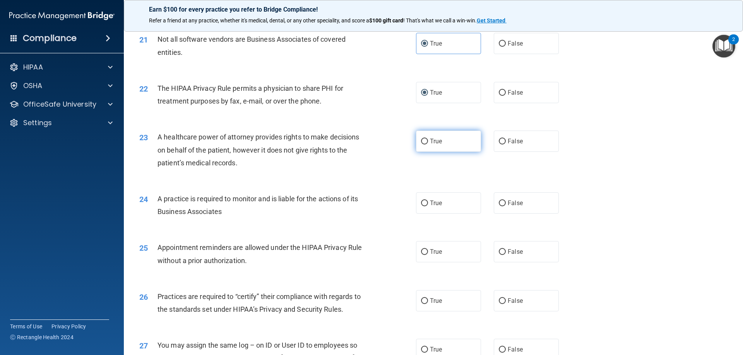
click at [441, 144] on label "True" at bounding box center [448, 141] width 65 height 21
click at [428, 144] on input "True" at bounding box center [424, 142] width 7 height 6
radio input "true"
click at [509, 133] on label "False" at bounding box center [526, 141] width 65 height 21
click at [506, 139] on input "False" at bounding box center [502, 142] width 7 height 6
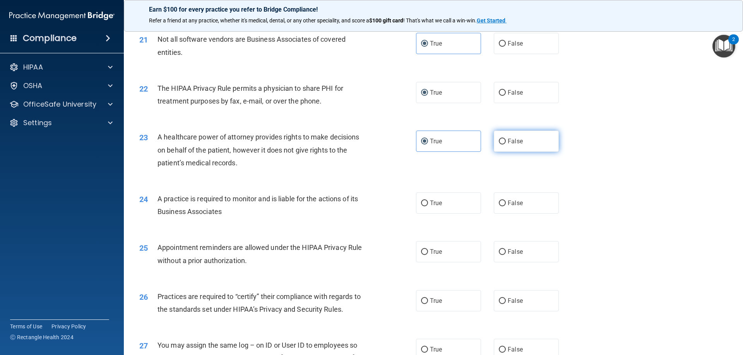
radio input "true"
radio input "false"
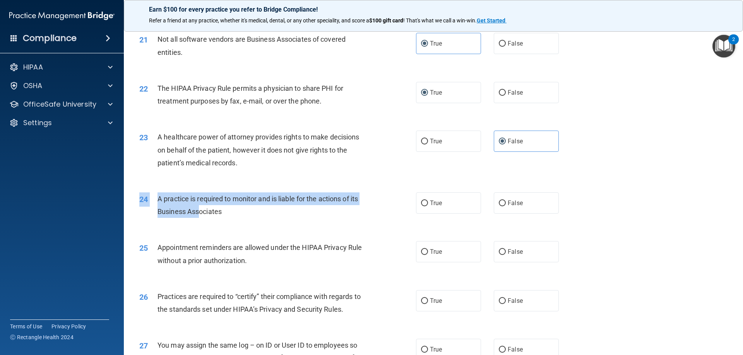
drag, startPoint x: 295, startPoint y: 223, endPoint x: 199, endPoint y: 212, distance: 96.2
click at [200, 212] on div "24 A practice is required to monitor and is liable for the actions of its Busin…" at bounding box center [432, 207] width 599 height 49
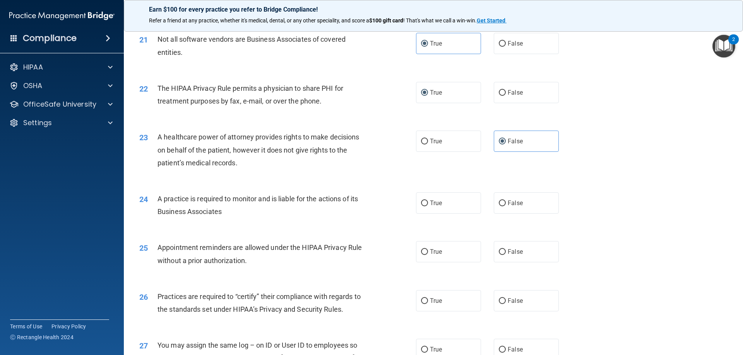
click at [204, 211] on span "A practice is required to monitor and is liable for the actions of its Business…" at bounding box center [257, 205] width 200 height 21
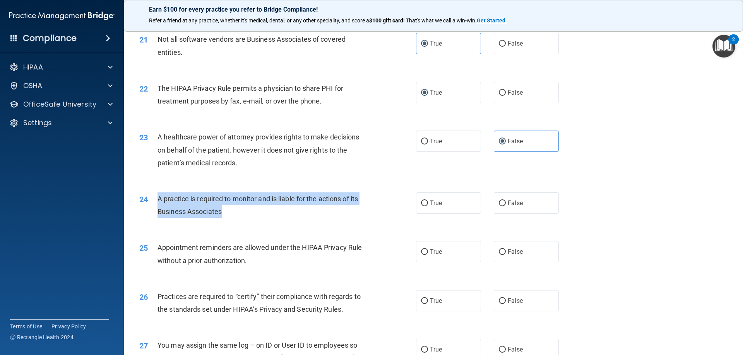
drag, startPoint x: 243, startPoint y: 211, endPoint x: 157, endPoint y: 199, distance: 86.3
click at [157, 199] on div "A practice is required to monitor and is liable for the actions of its Business…" at bounding box center [265, 206] width 216 height 26
click at [421, 201] on input "True" at bounding box center [424, 204] width 7 height 6
radio input "true"
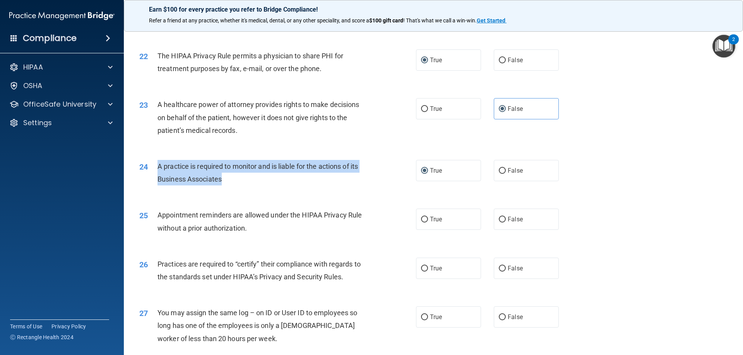
scroll to position [1276, 0]
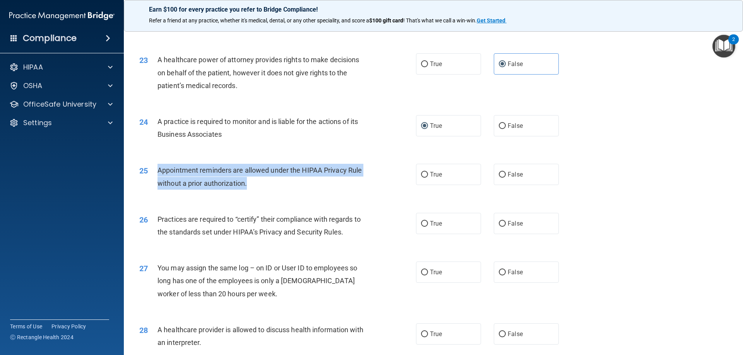
drag, startPoint x: 250, startPoint y: 181, endPoint x: 157, endPoint y: 167, distance: 94.2
click at [157, 167] on div "25 Appointment reminders are allowed under the HIPAA Privacy Rule without a pri…" at bounding box center [278, 178] width 300 height 29
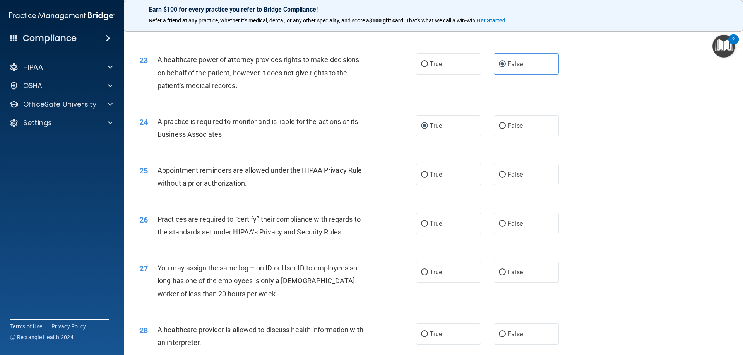
drag, startPoint x: 178, startPoint y: 173, endPoint x: 203, endPoint y: 147, distance: 36.6
click at [203, 147] on div "24 A practice is required to monitor and is liable for the actions of its Busin…" at bounding box center [432, 130] width 599 height 49
click at [425, 173] on label "True" at bounding box center [448, 174] width 65 height 21
click at [425, 173] on input "True" at bounding box center [424, 175] width 7 height 6
radio input "true"
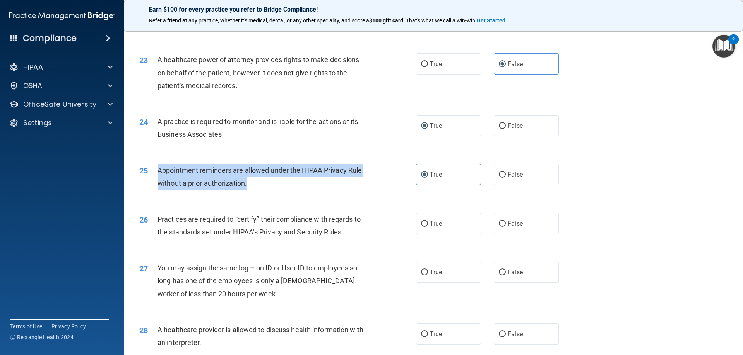
drag, startPoint x: 256, startPoint y: 185, endPoint x: 148, endPoint y: 178, distance: 108.6
click at [148, 178] on div "25 Appointment reminders are allowed under the HIPAA Privacy Rule without a pri…" at bounding box center [278, 178] width 300 height 29
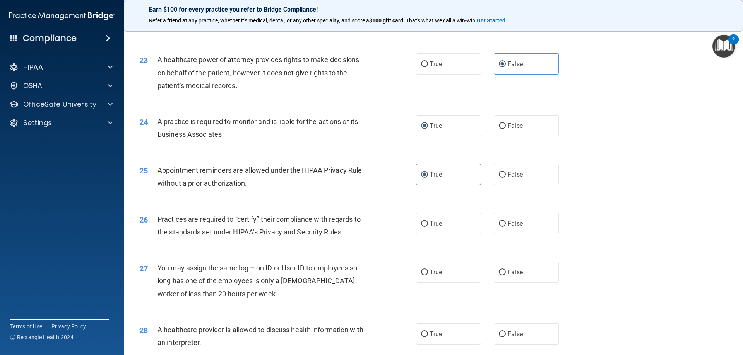
click at [282, 215] on span "Practices are required to “certify” their compliance with regards to the standa…" at bounding box center [258, 225] width 203 height 21
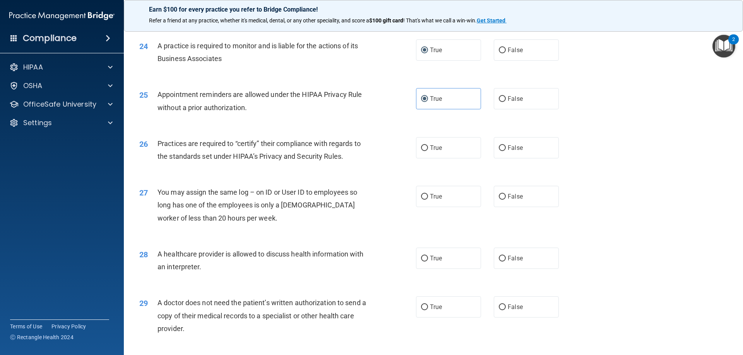
scroll to position [1354, 0]
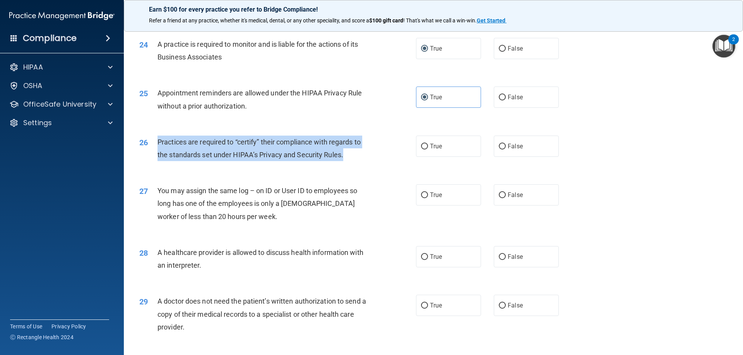
drag, startPoint x: 155, startPoint y: 136, endPoint x: 351, endPoint y: 163, distance: 197.5
click at [351, 163] on div "26 Practices are required to “certify” their compliance with regards to the sta…" at bounding box center [278, 150] width 300 height 29
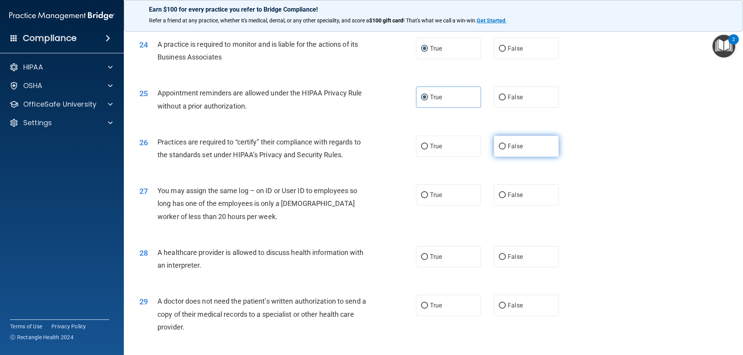
click at [501, 140] on label "False" at bounding box center [526, 146] width 65 height 21
click at [501, 144] on input "False" at bounding box center [502, 147] width 7 height 6
radio input "true"
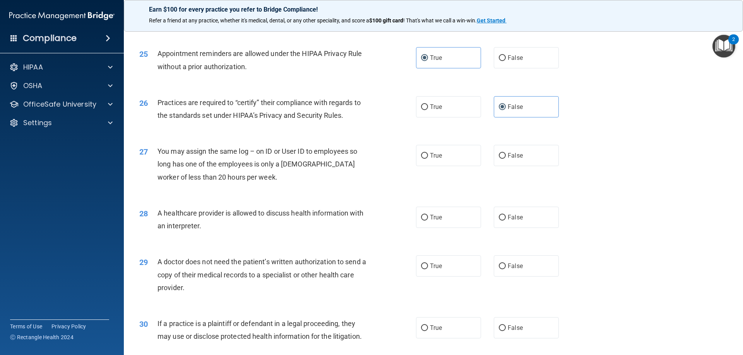
scroll to position [1431, 0]
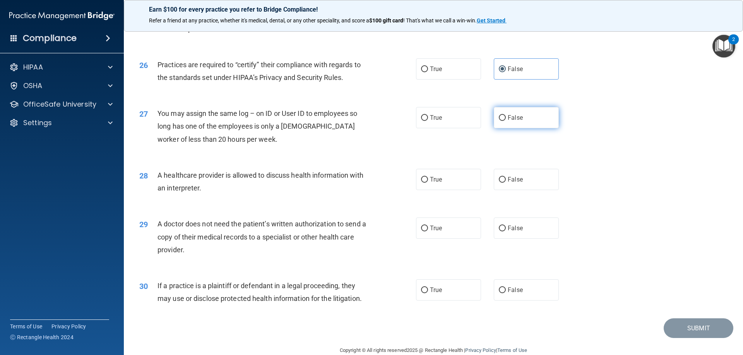
click at [516, 119] on span "False" at bounding box center [514, 117] width 15 height 7
click at [502, 118] on input "False" at bounding box center [502, 118] width 7 height 6
radio input "true"
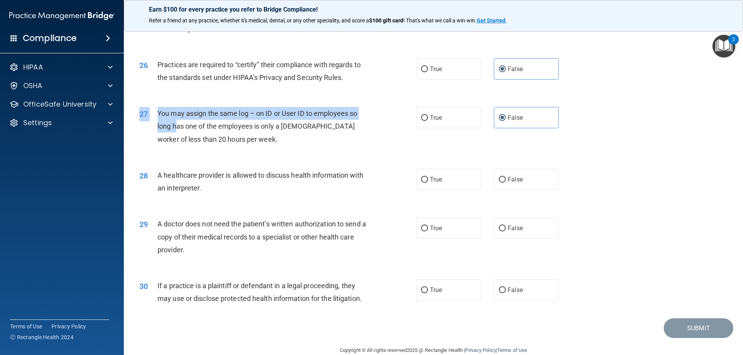
drag, startPoint x: 269, startPoint y: 157, endPoint x: 175, endPoint y: 132, distance: 96.9
click at [175, 132] on div "27 You may assign the same log – on ID or User ID to employees so long has one …" at bounding box center [432, 128] width 599 height 62
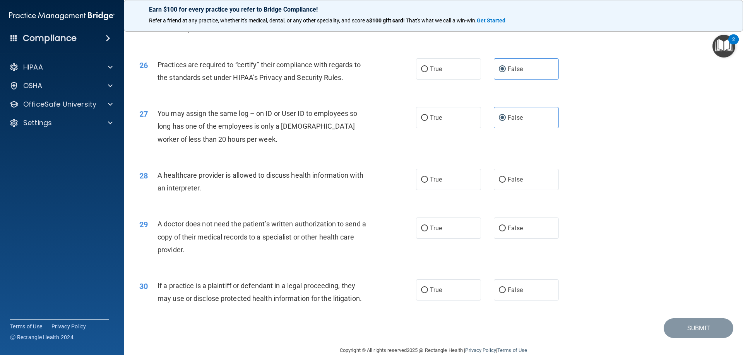
drag, startPoint x: 190, startPoint y: 136, endPoint x: 183, endPoint y: 130, distance: 9.0
click at [190, 136] on span "You may assign the same log – on ID or User ID to employees so long has one of …" at bounding box center [257, 126] width 200 height 34
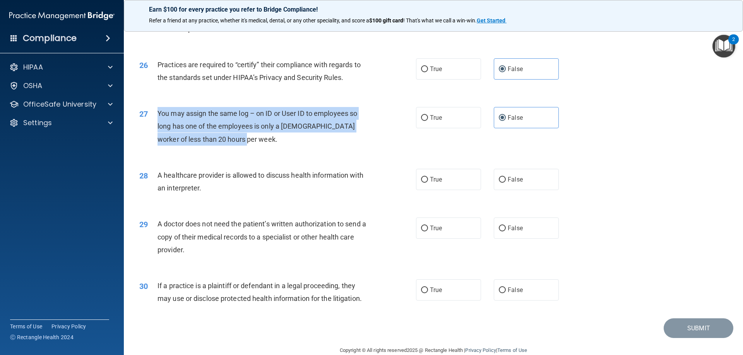
drag, startPoint x: 157, startPoint y: 110, endPoint x: 234, endPoint y: 138, distance: 81.4
click at [234, 138] on div "27 You may assign the same log – on ID or User ID to employees so long has one …" at bounding box center [278, 128] width 300 height 43
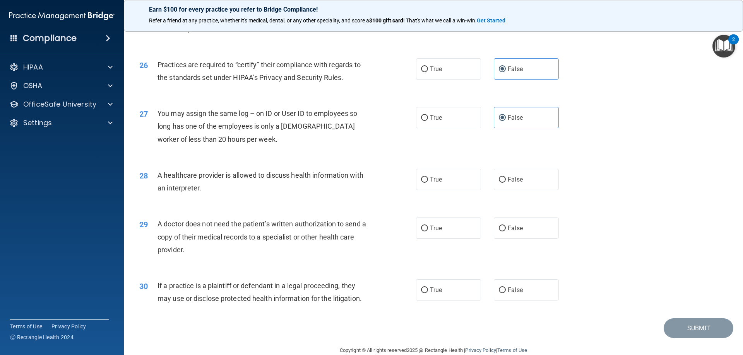
click at [360, 210] on div "29 A doctor does not need the patient’s written authorization to send a copy of…" at bounding box center [432, 239] width 599 height 62
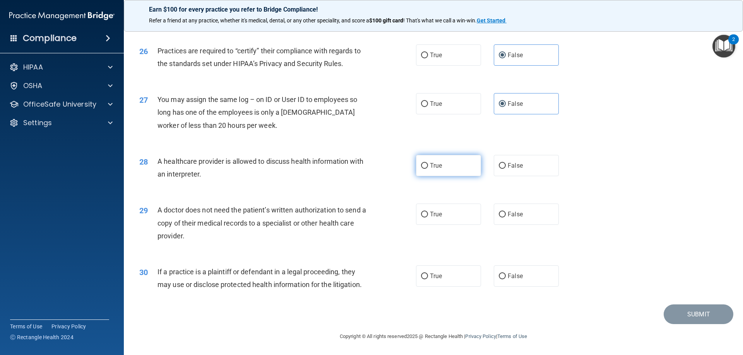
click at [426, 162] on label "True" at bounding box center [448, 165] width 65 height 21
click at [426, 163] on input "True" at bounding box center [424, 166] width 7 height 6
radio input "true"
click at [438, 217] on span "True" at bounding box center [436, 214] width 12 height 7
click at [428, 217] on input "True" at bounding box center [424, 215] width 7 height 6
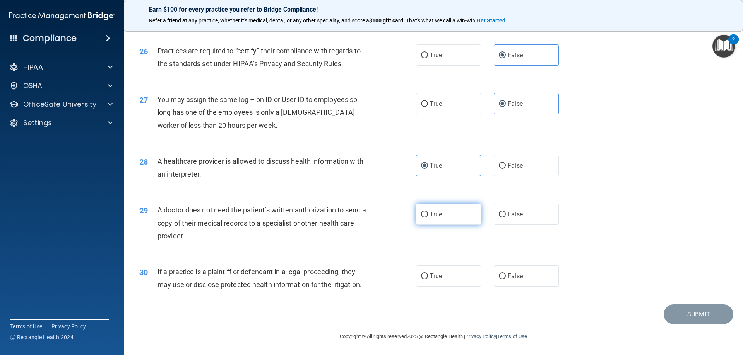
radio input "true"
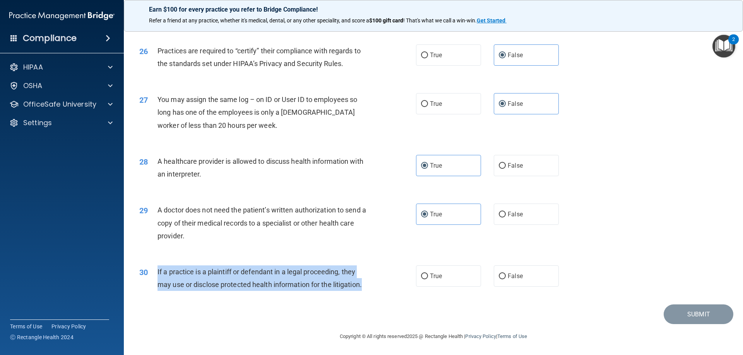
drag, startPoint x: 153, startPoint y: 270, endPoint x: 375, endPoint y: 287, distance: 222.3
click at [375, 287] on div "30 If a practice is a plaintiff or defendant in a legal proceeding, they may us…" at bounding box center [278, 280] width 300 height 29
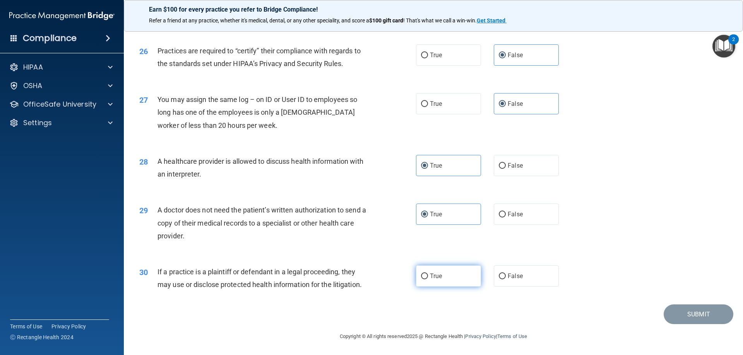
click at [430, 277] on span "True" at bounding box center [436, 276] width 12 height 7
click at [428, 277] on input "True" at bounding box center [424, 277] width 7 height 6
radio input "true"
click at [712, 311] on button "Submit" at bounding box center [698, 315] width 70 height 20
